Goal: Check status: Check status

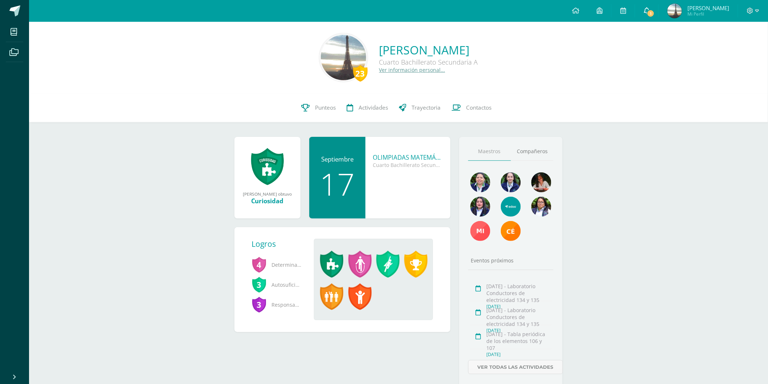
click at [652, 12] on span "1" at bounding box center [651, 13] width 8 height 8
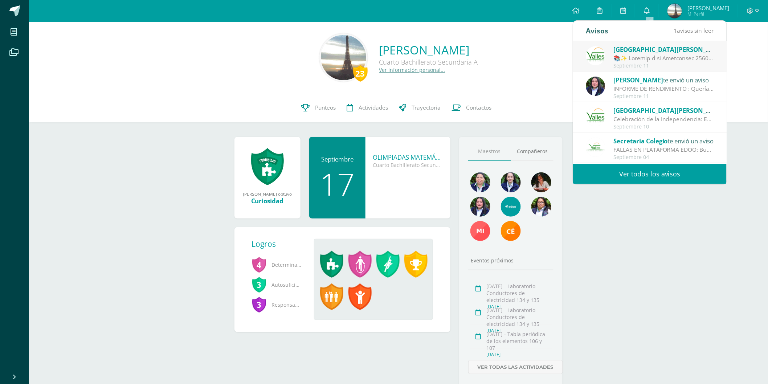
click at [665, 63] on div "Septiembre 11" at bounding box center [663, 66] width 101 height 6
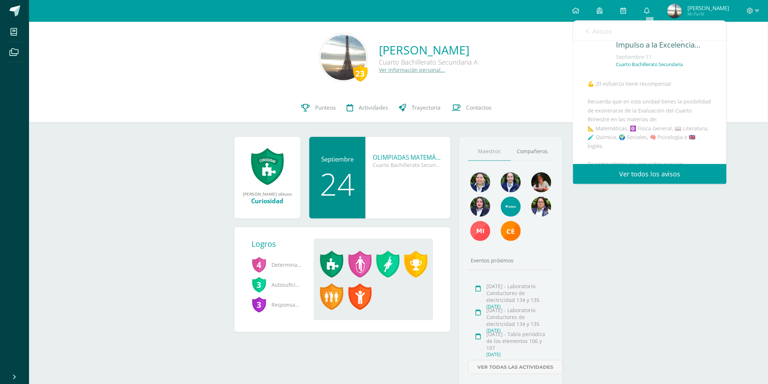
scroll to position [94, 0]
click at [597, 118] on link "Enlace" at bounding box center [596, 114] width 17 height 7
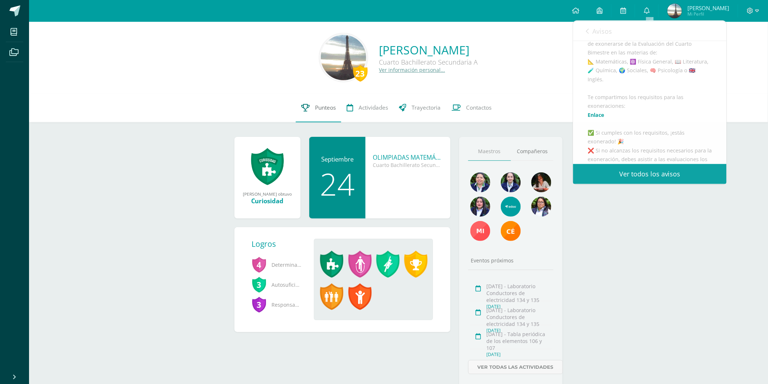
click at [311, 107] on link "Punteos" at bounding box center [318, 107] width 45 height 29
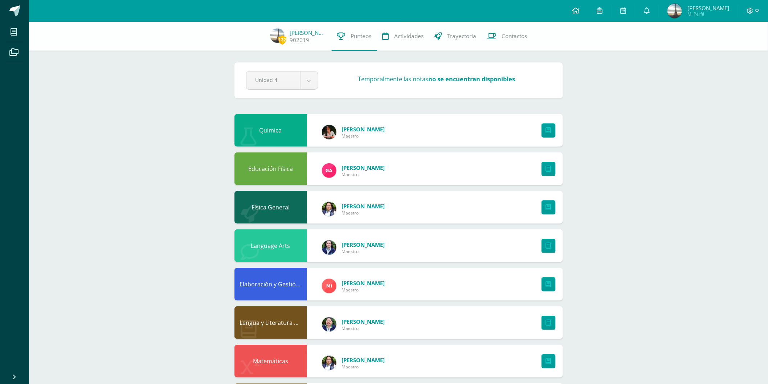
click at [577, 9] on icon at bounding box center [575, 10] width 7 height 7
